Goal: Unclear

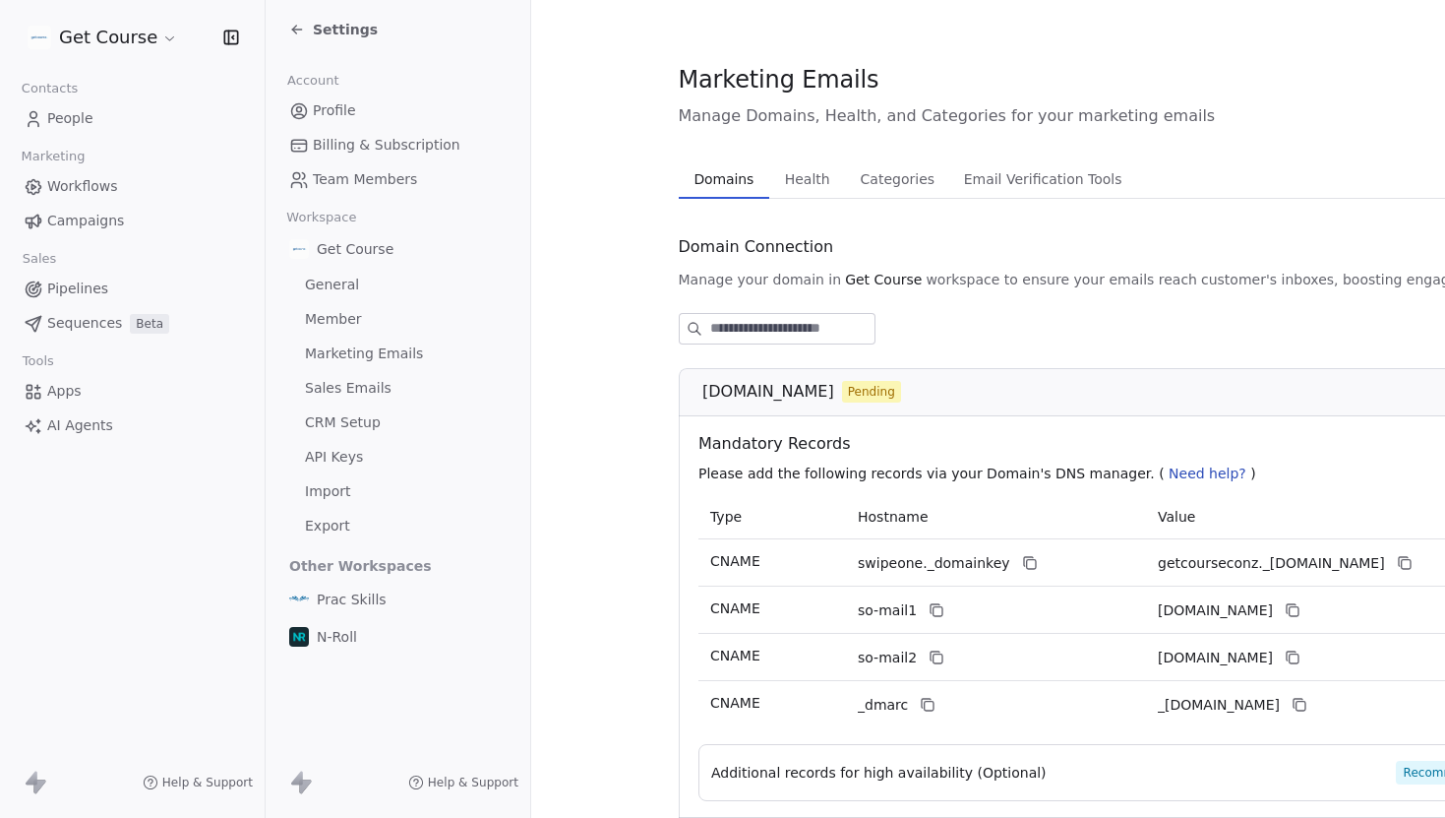
click at [235, 38] on icon "button" at bounding box center [231, 38] width 20 height 20
